Goal: Information Seeking & Learning: Find specific fact

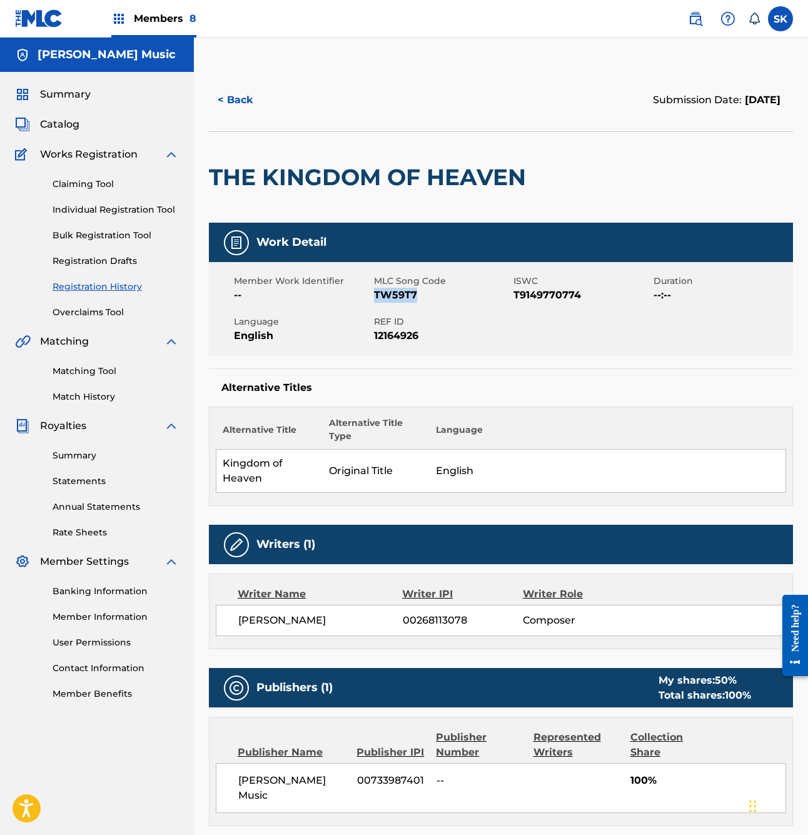
click at [62, 127] on span "Catalog" at bounding box center [59, 124] width 39 height 15
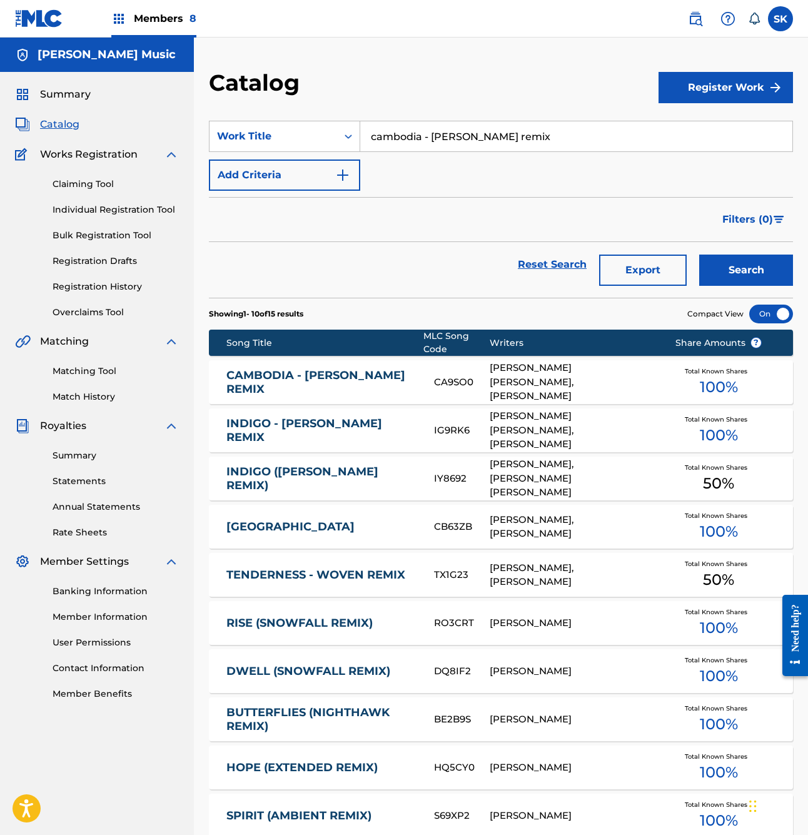
click at [457, 144] on input "cambodia - [PERSON_NAME] remix" at bounding box center [576, 136] width 432 height 30
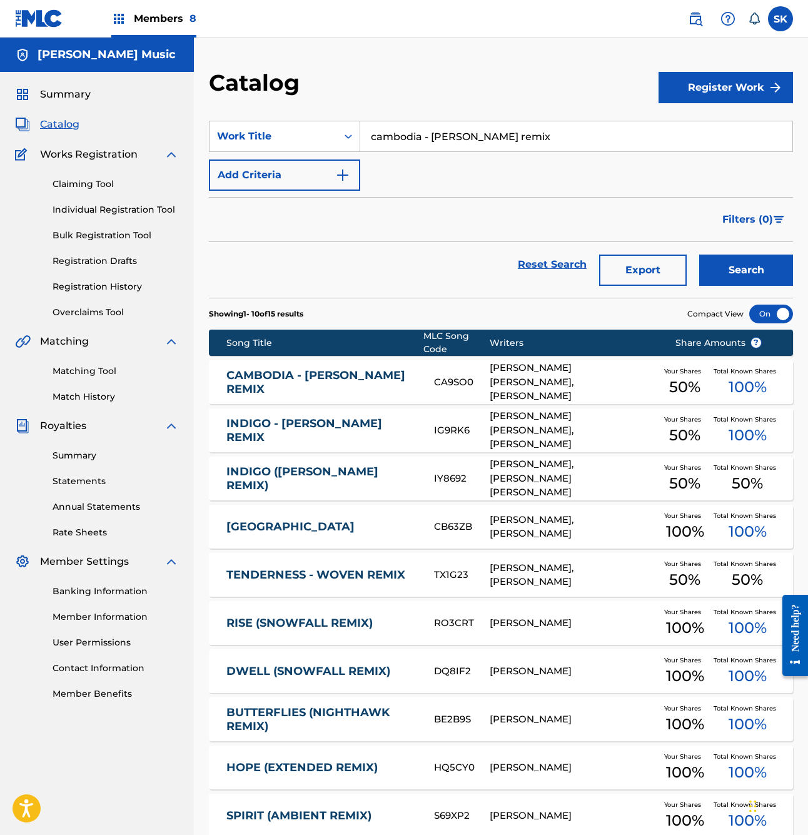
click at [457, 144] on input "cambodia - [PERSON_NAME] remix" at bounding box center [576, 136] width 432 height 30
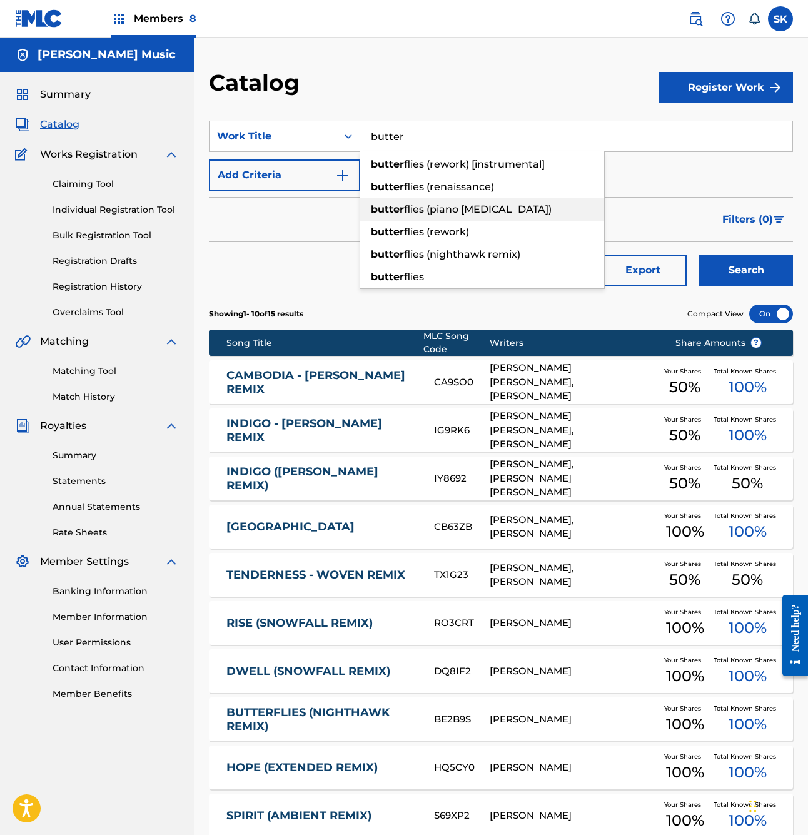
click at [467, 209] on span "flies (piano [MEDICAL_DATA])" at bounding box center [478, 209] width 148 height 12
type input "butterflies (piano [MEDICAL_DATA])"
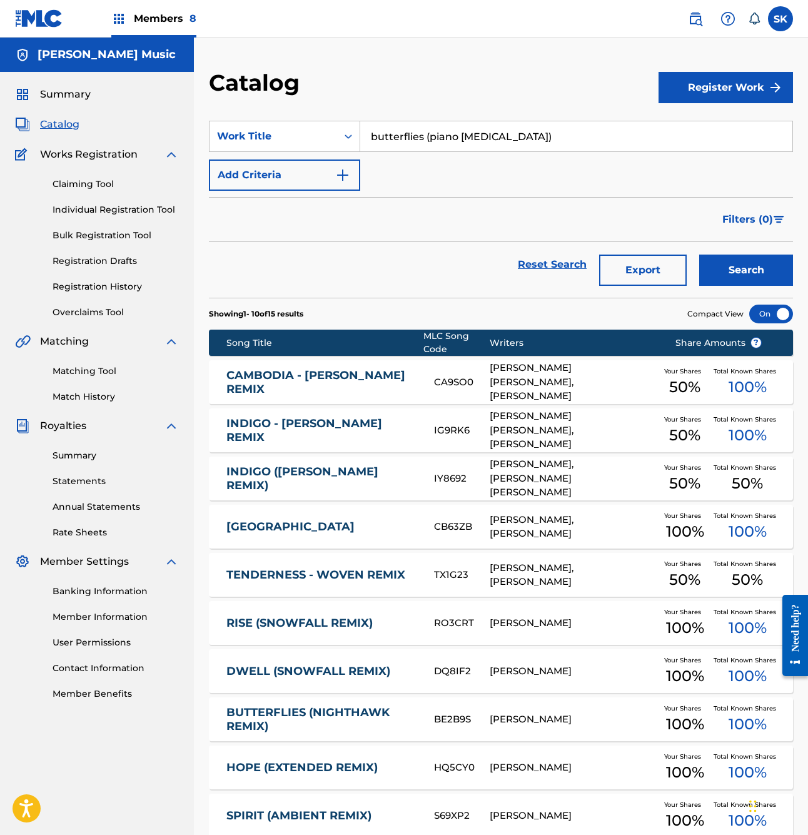
click at [747, 270] on button "Search" at bounding box center [747, 270] width 94 height 31
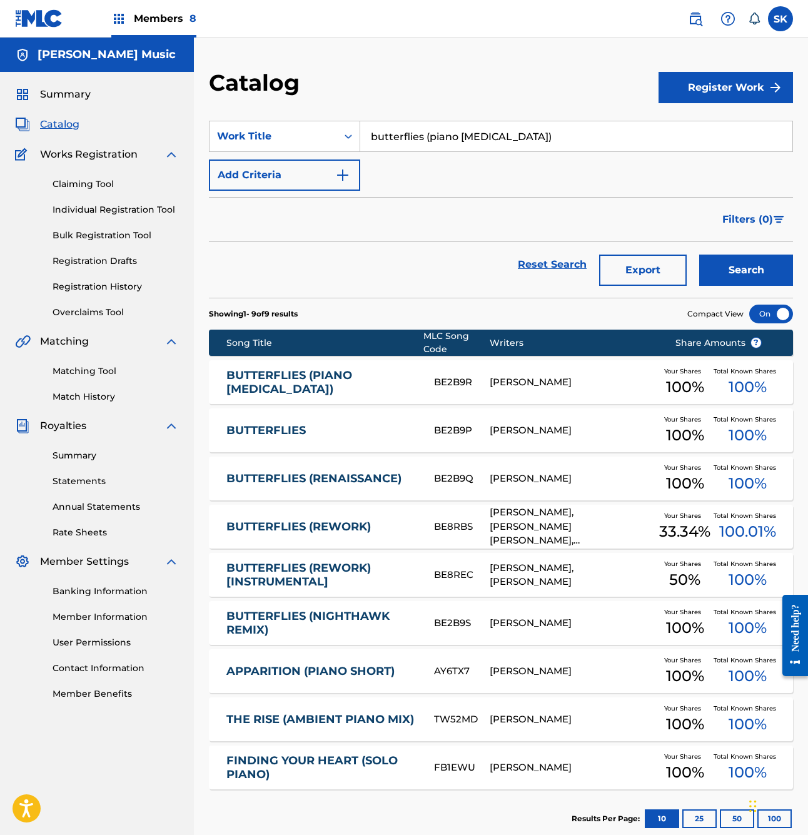
click at [379, 378] on link "BUTTERFLIES (PIANO [MEDICAL_DATA])" at bounding box center [322, 383] width 191 height 28
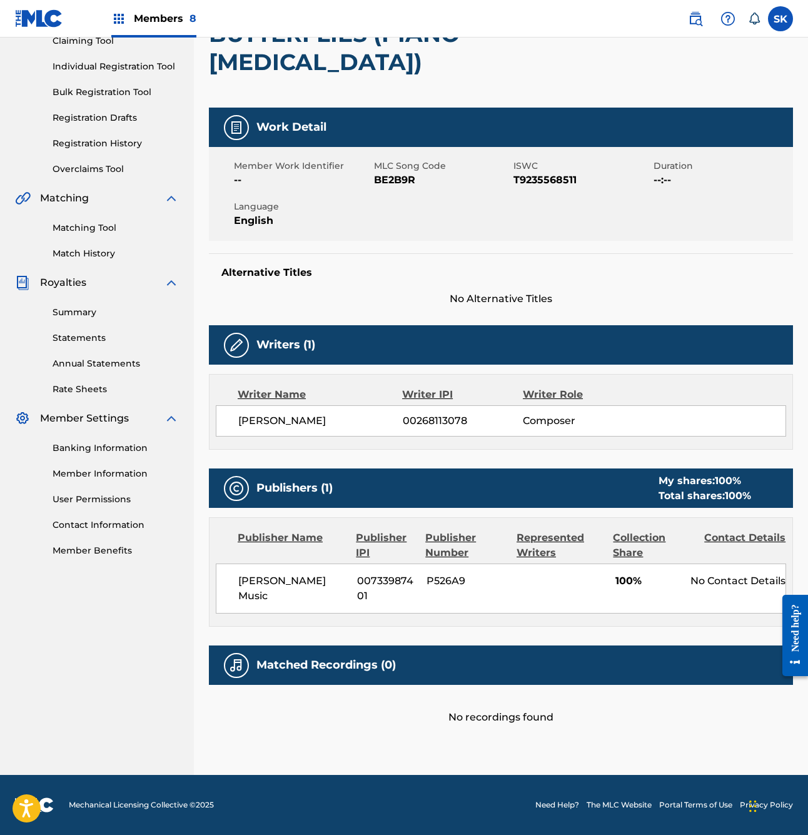
scroll to position [143, 0]
